Goal: Task Accomplishment & Management: Complete application form

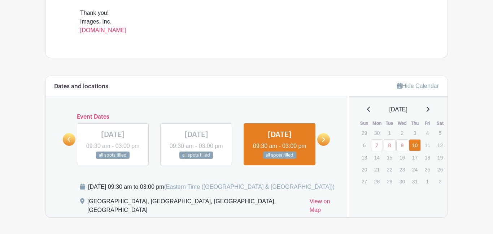
scroll to position [342, 0]
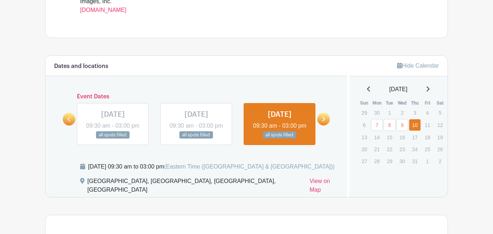
click at [328, 124] on link at bounding box center [323, 119] width 13 height 13
click at [326, 125] on link at bounding box center [323, 119] width 13 height 13
click at [325, 122] on icon at bounding box center [323, 118] width 3 height 5
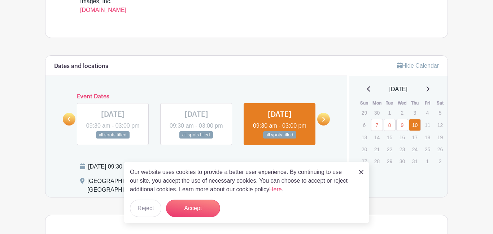
click at [328, 125] on link at bounding box center [323, 119] width 13 height 13
click at [199, 201] on button "Accept" at bounding box center [193, 207] width 54 height 17
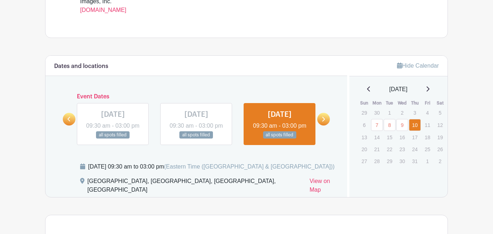
click at [322, 122] on link at bounding box center [323, 119] width 13 height 13
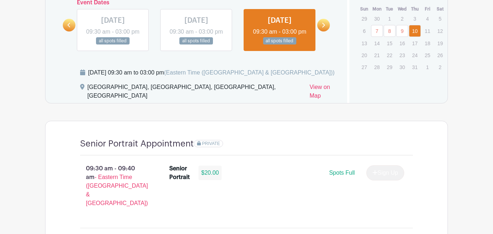
scroll to position [438, 0]
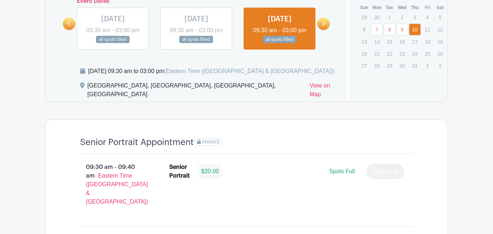
click at [326, 30] on link at bounding box center [323, 23] width 13 height 13
click at [324, 26] on icon at bounding box center [323, 23] width 3 height 5
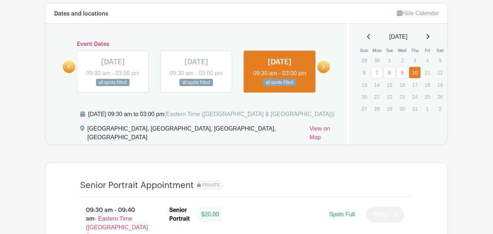
scroll to position [397, 0]
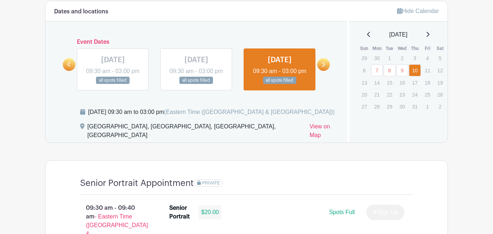
click at [425, 38] on div "July 2025" at bounding box center [398, 34] width 81 height 9
click at [429, 31] on link at bounding box center [428, 34] width 4 height 9
click at [429, 32] on link at bounding box center [428, 34] width 4 height 9
click at [429, 37] on icon at bounding box center [428, 34] width 4 height 6
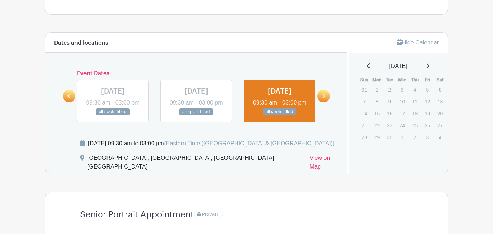
scroll to position [363, 0]
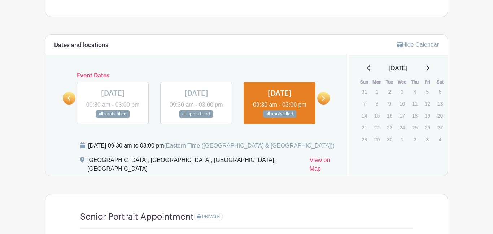
click at [325, 104] on link at bounding box center [323, 98] width 13 height 13
click at [69, 100] on icon at bounding box center [69, 98] width 3 height 5
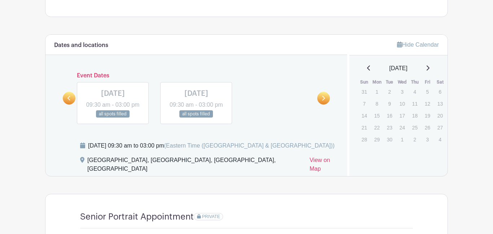
click at [69, 100] on icon at bounding box center [69, 98] width 3 height 5
click at [321, 104] on link at bounding box center [323, 98] width 13 height 13
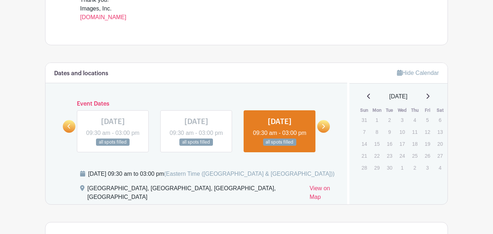
scroll to position [333, 0]
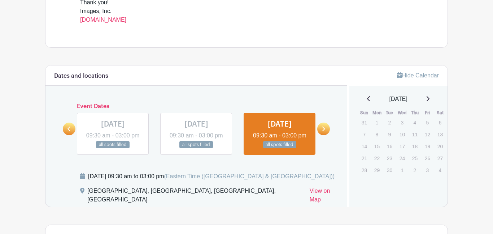
click at [70, 131] on icon at bounding box center [69, 128] width 3 height 5
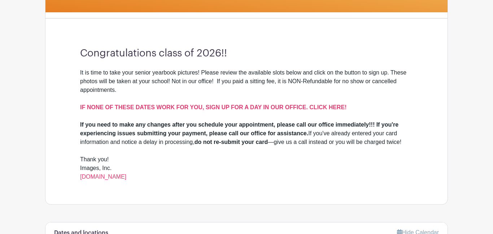
scroll to position [0, 0]
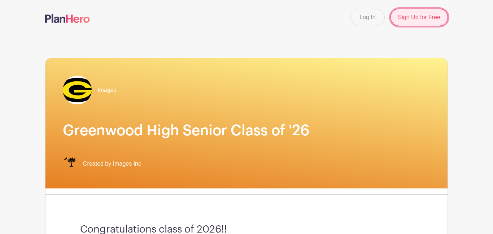
click at [403, 24] on link "Sign Up for Free" at bounding box center [419, 17] width 57 height 17
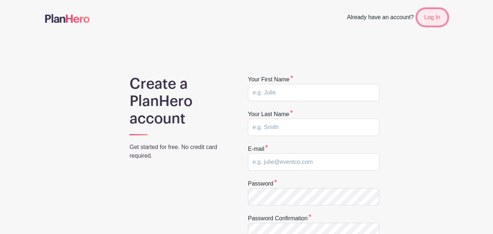
click at [437, 13] on link "Log In" at bounding box center [432, 17] width 31 height 17
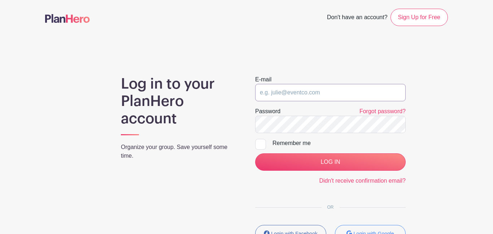
click at [325, 90] on input "email" at bounding box center [330, 92] width 151 height 17
type input "middem86@gwd50.org"
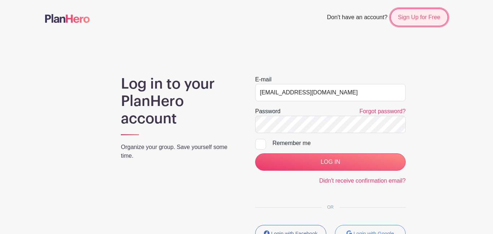
click at [399, 14] on link "Sign Up for Free" at bounding box center [419, 17] width 57 height 17
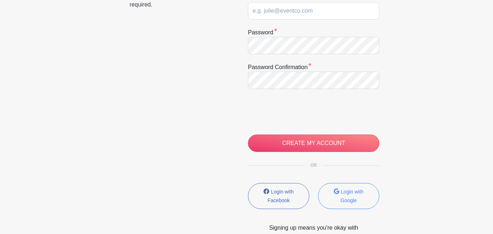
scroll to position [33, 0]
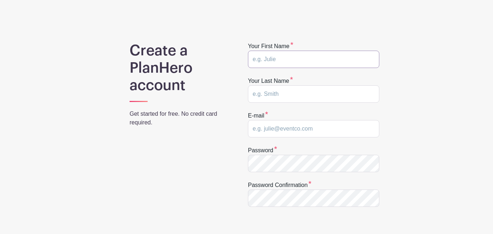
click at [283, 63] on input "text" at bounding box center [313, 59] width 131 height 17
type input "E'myla"
type input "middleton"
type input "middem86@gwd50.org"
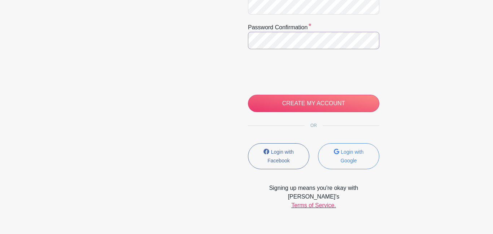
scroll to position [194, 0]
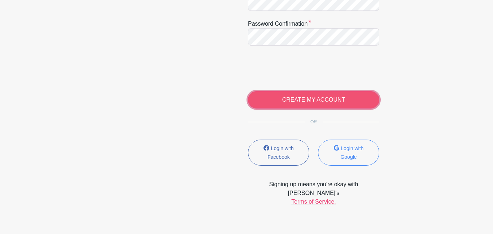
click at [280, 104] on input "CREATE MY ACCOUNT" at bounding box center [313, 99] width 131 height 17
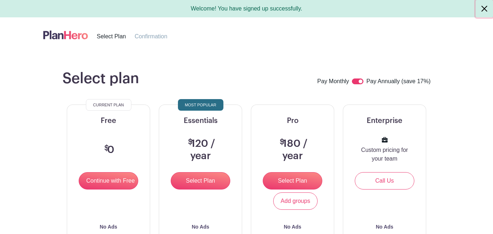
click at [486, 8] on button "Close" at bounding box center [484, 8] width 17 height 17
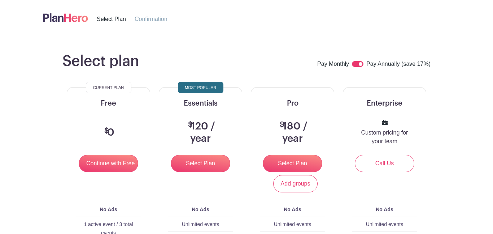
click at [105, 19] on span "Select Plan" at bounding box center [111, 19] width 29 height 6
click at [77, 19] on img at bounding box center [65, 18] width 45 height 12
click at [139, 17] on span "Confirmation" at bounding box center [151, 19] width 33 height 6
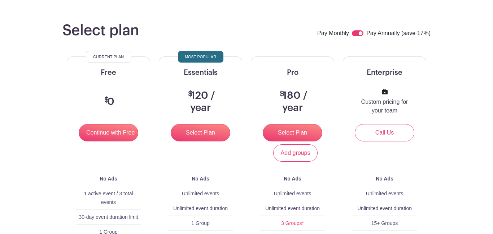
scroll to position [30, 0]
click at [107, 136] on input "Continue with Free" at bounding box center [109, 132] width 60 height 17
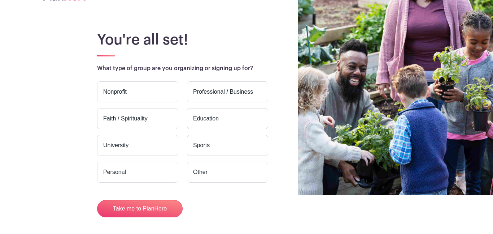
scroll to position [38, 0]
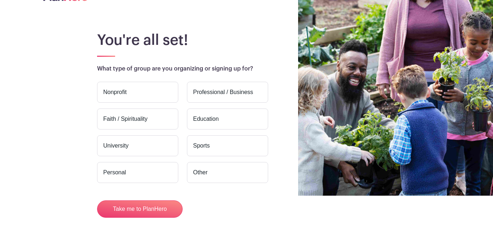
click at [146, 175] on label "Personal" at bounding box center [137, 172] width 81 height 21
click at [0, 0] on input "Personal" at bounding box center [0, 0] width 0 height 0
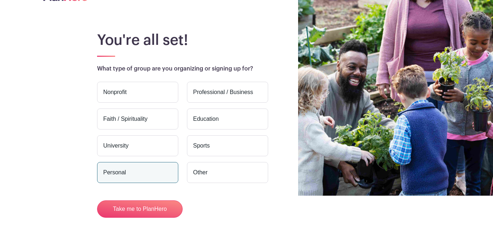
click at [195, 177] on label "Other" at bounding box center [227, 172] width 81 height 21
click at [0, 0] on input "Other" at bounding box center [0, 0] width 0 height 0
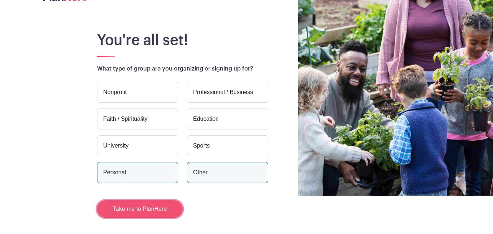
click at [163, 207] on button "Take me to PlanHero" at bounding box center [140, 208] width 86 height 17
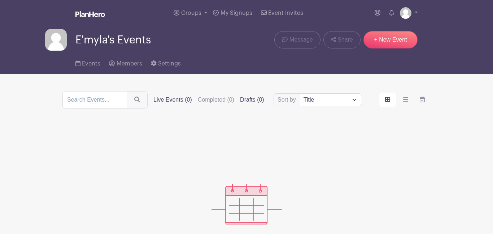
click at [259, 100] on label "Drafts (0)" at bounding box center [252, 99] width 24 height 9
click at [0, 0] on input "Drafts (0)" at bounding box center [0, 0] width 0 height 0
click at [87, 66] on span "Events" at bounding box center [91, 64] width 18 height 6
click at [55, 34] on img at bounding box center [56, 40] width 22 height 22
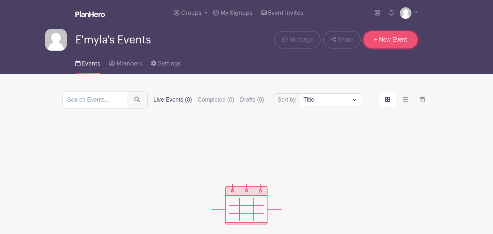
click at [373, 41] on link "+ New Event" at bounding box center [391, 39] width 54 height 17
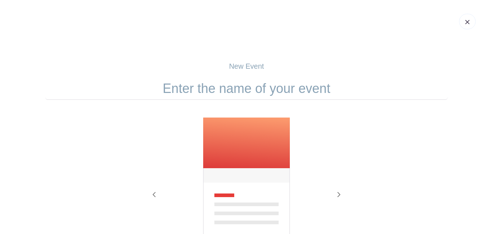
click at [464, 21] on link at bounding box center [467, 22] width 17 height 16
